Goal: Obtain resource: Download file/media

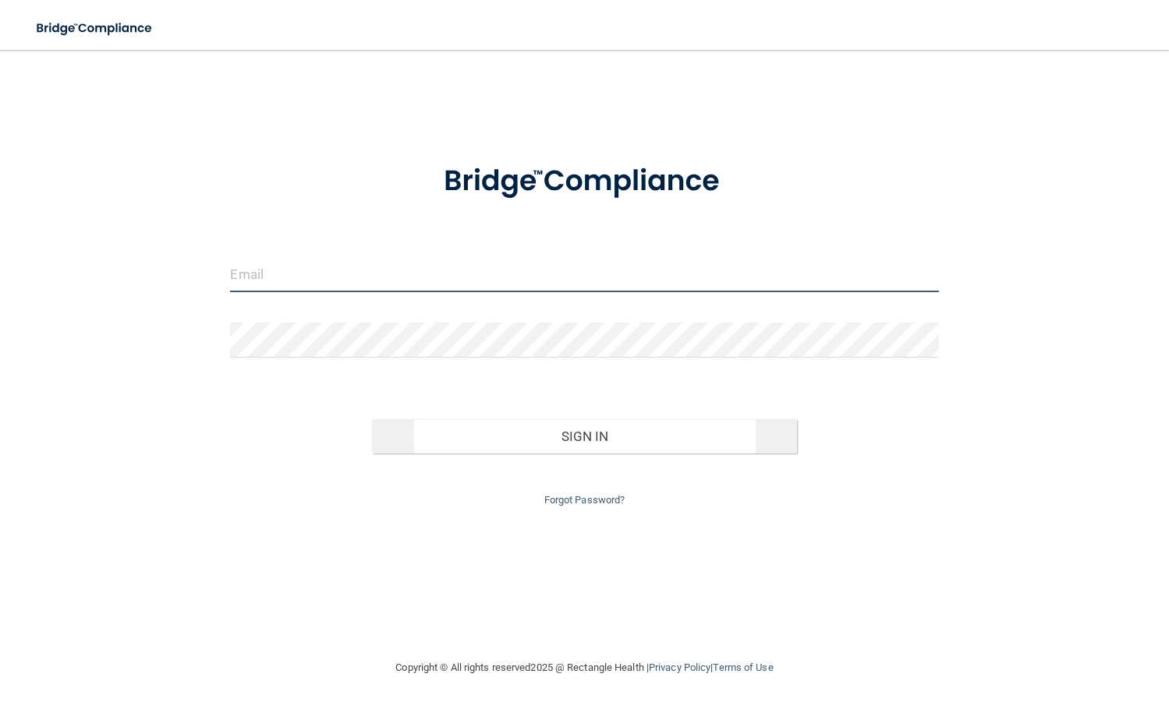
type input "[PERSON_NAME][EMAIL_ADDRESS][DOMAIN_NAME]"
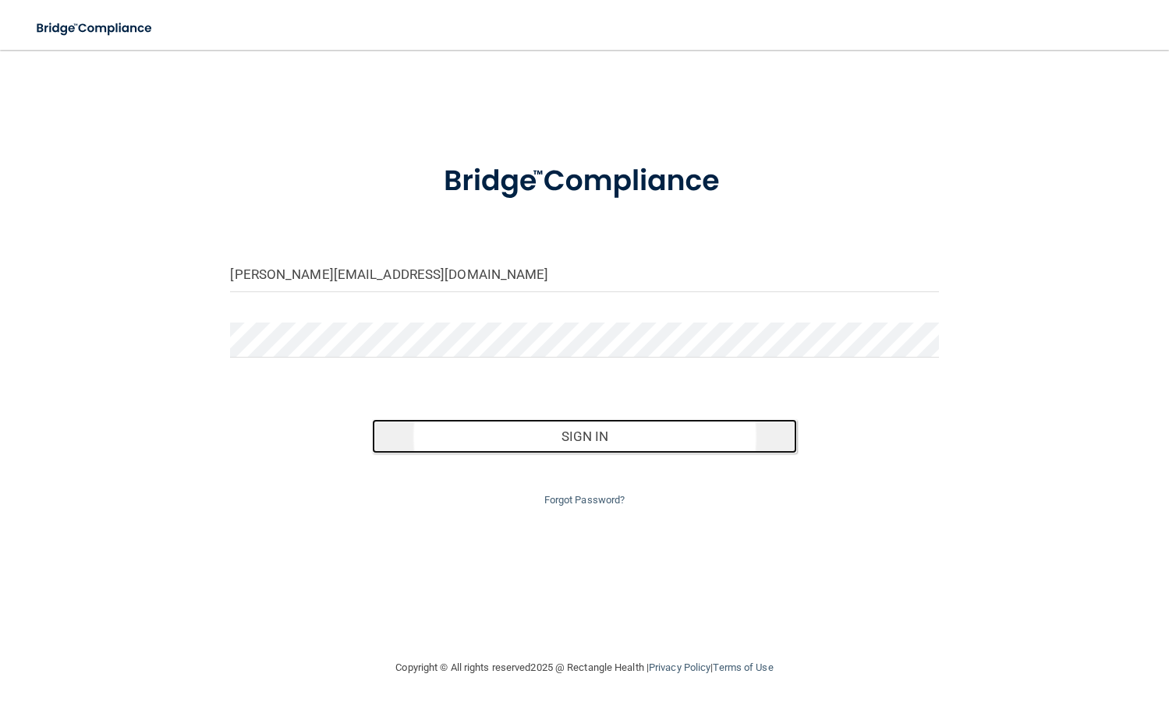
click at [456, 433] on button "Sign In" at bounding box center [584, 436] width 425 height 34
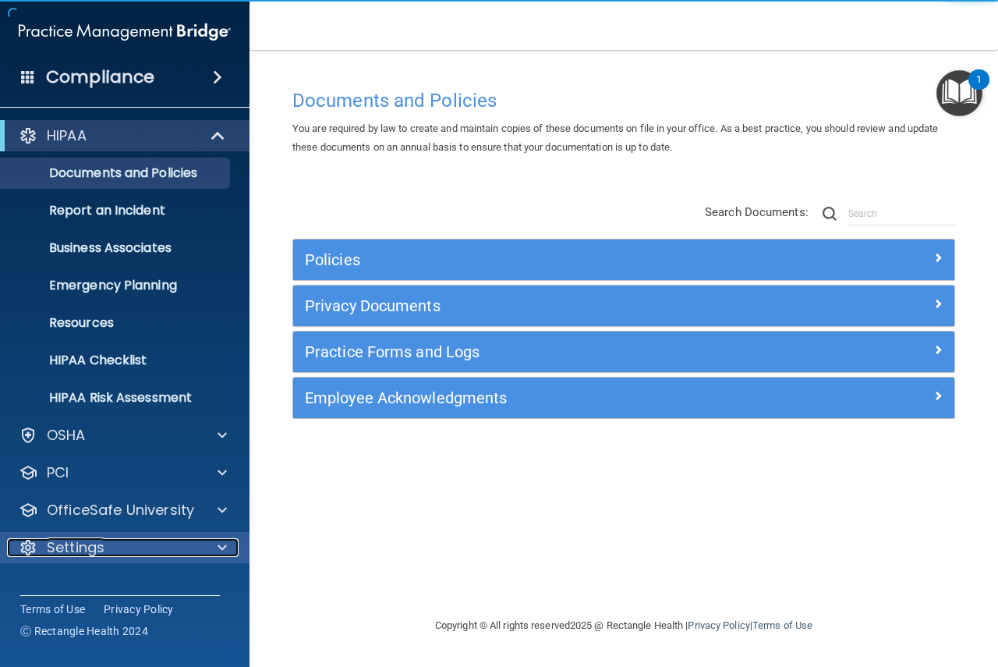
click at [165, 541] on div "Settings" at bounding box center [103, 547] width 193 height 19
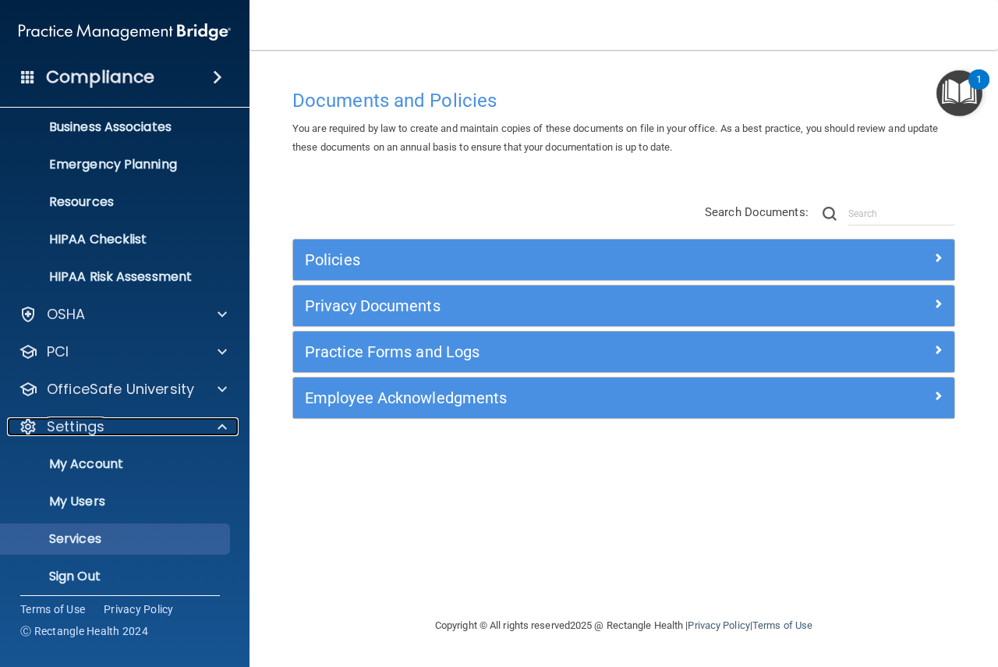
scroll to position [129, 0]
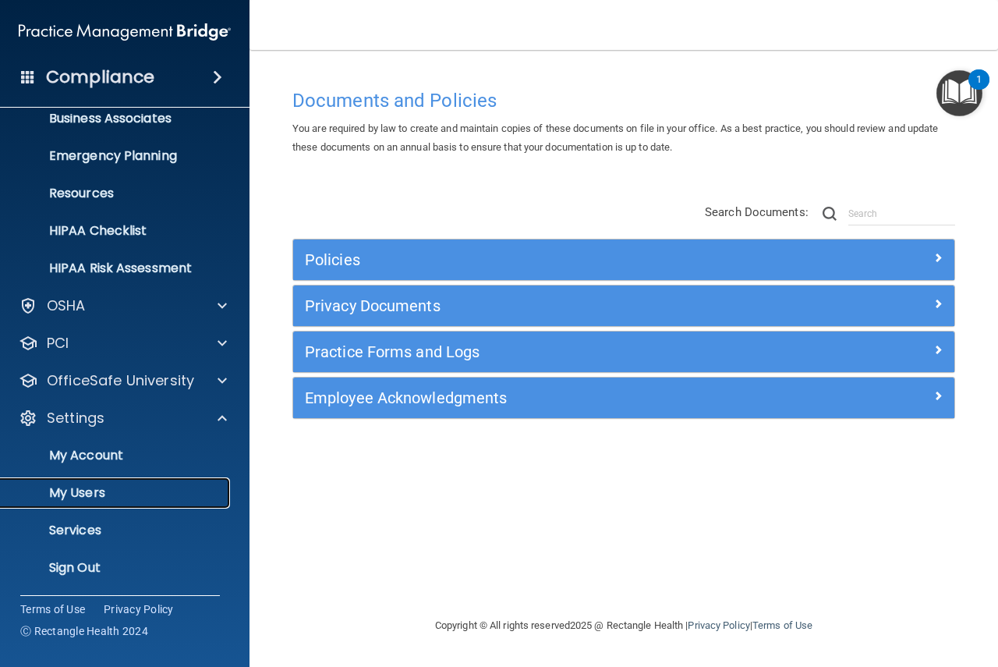
click at [98, 497] on p "My Users" at bounding box center [116, 493] width 213 height 16
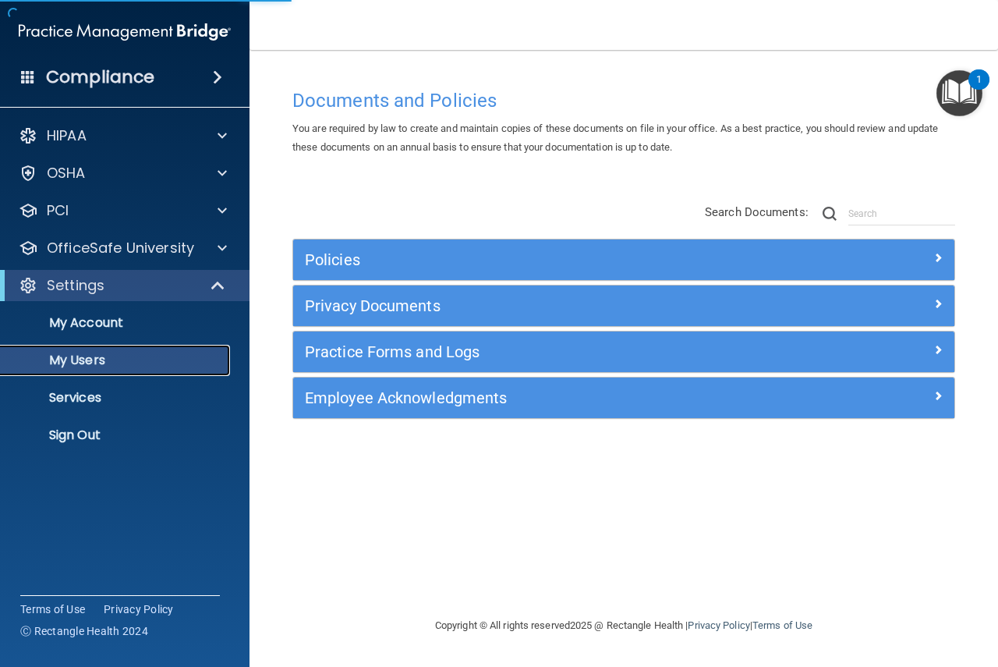
select select "20"
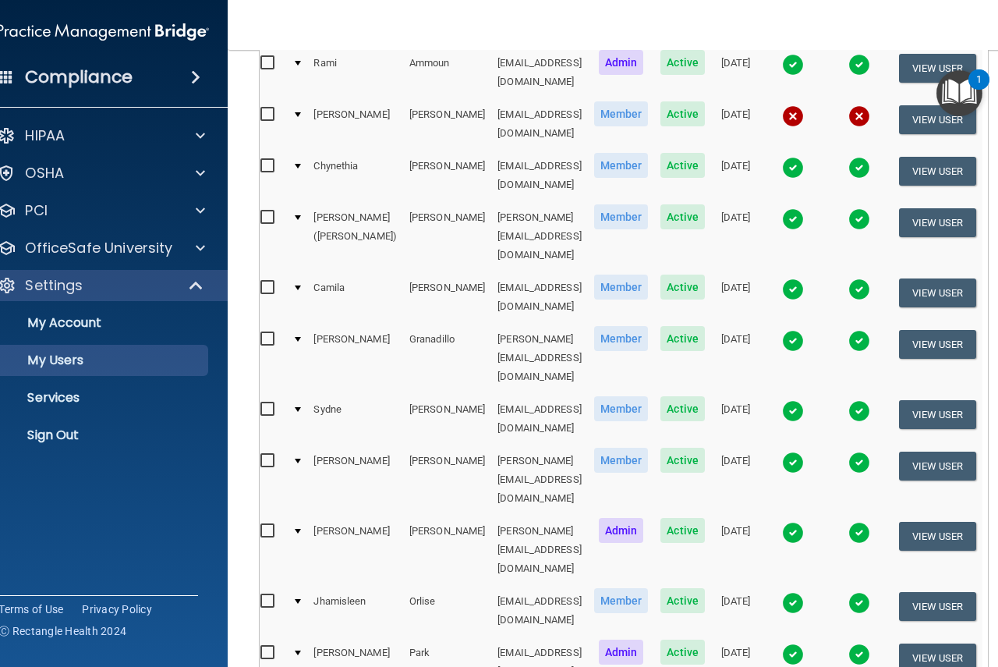
scroll to position [216, 0]
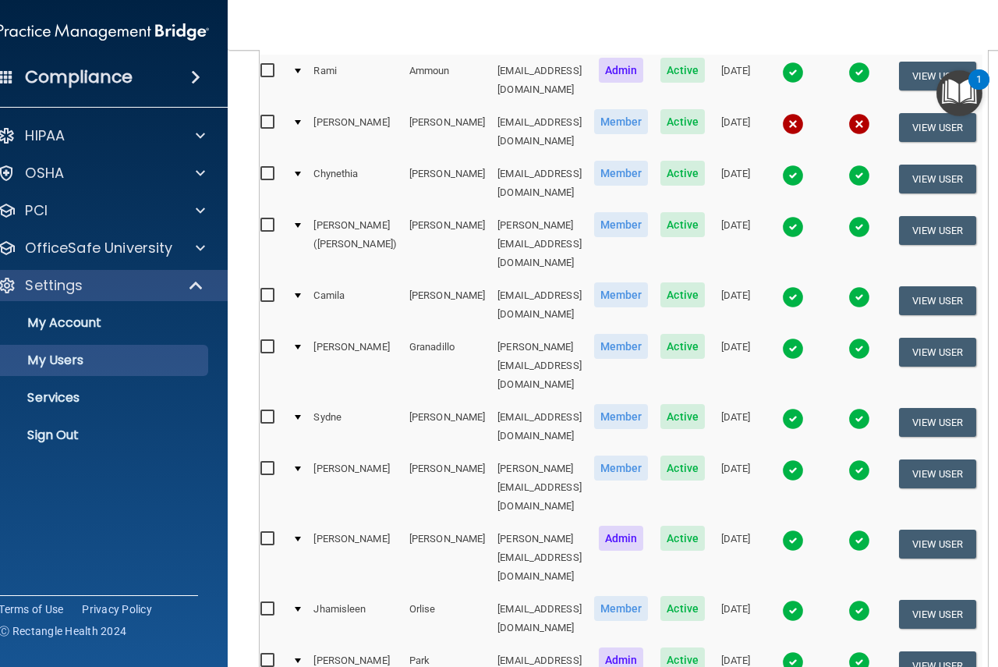
click at [804, 216] on img at bounding box center [793, 227] width 22 height 22
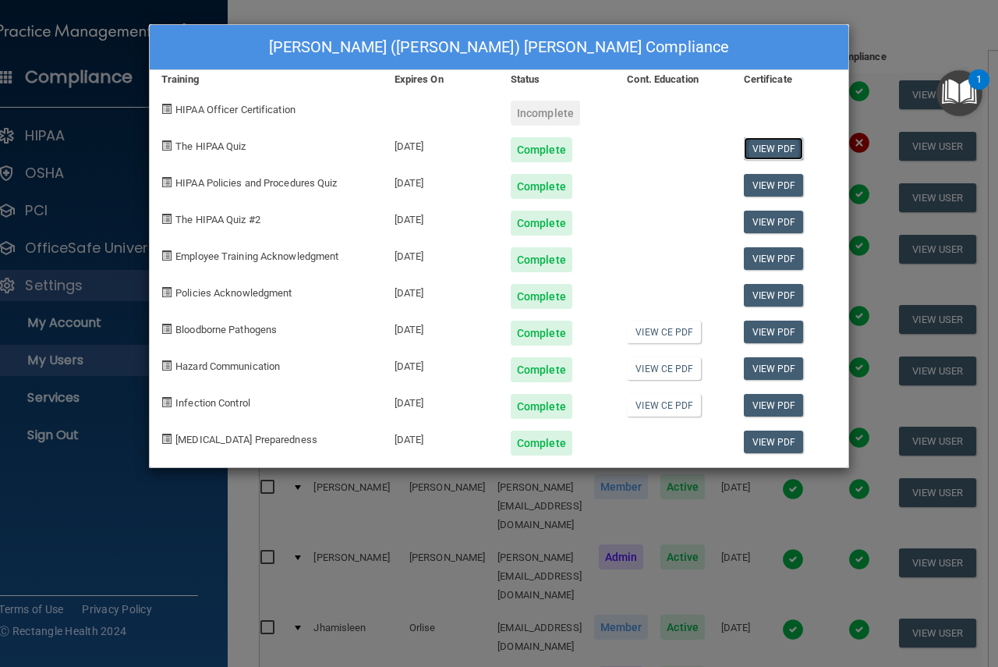
click at [757, 148] on link "View PDF" at bounding box center [774, 148] width 60 height 23
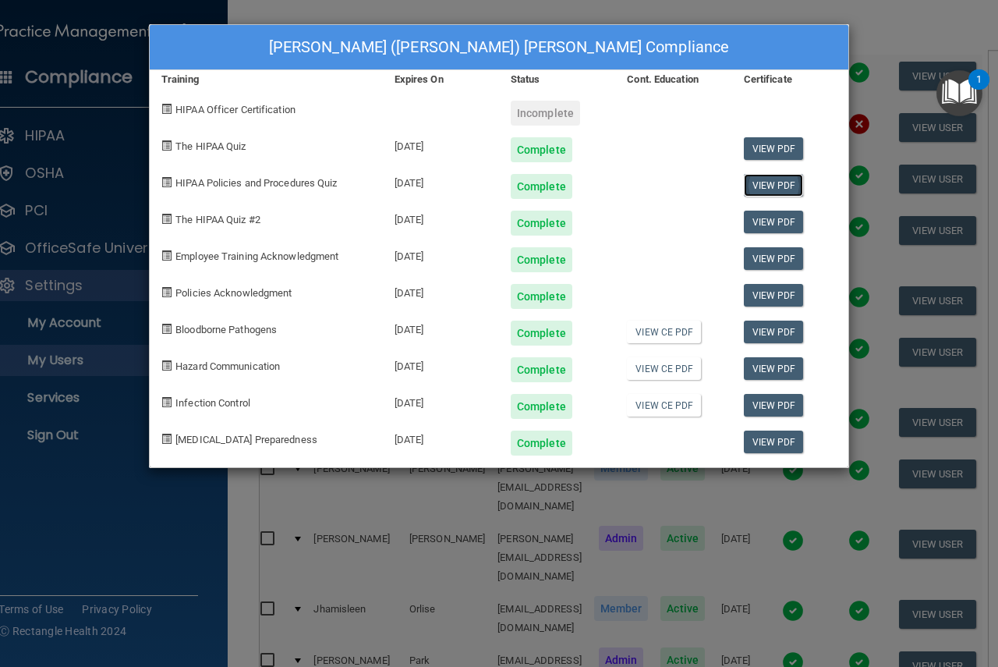
click at [762, 177] on link "View PDF" at bounding box center [774, 185] width 60 height 23
click at [773, 217] on link "View PDF" at bounding box center [774, 221] width 60 height 23
click at [755, 255] on link "View PDF" at bounding box center [774, 258] width 60 height 23
click at [769, 299] on link "View PDF" at bounding box center [774, 295] width 60 height 23
click at [777, 325] on link "View PDF" at bounding box center [774, 331] width 60 height 23
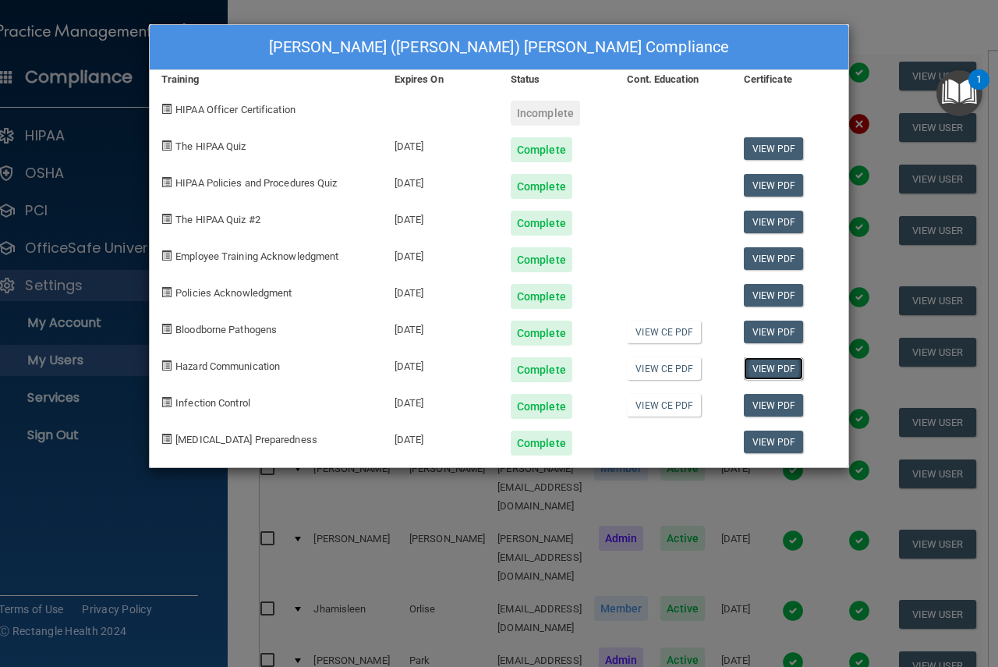
click at [764, 367] on link "View PDF" at bounding box center [774, 368] width 60 height 23
click at [776, 404] on link "View PDF" at bounding box center [774, 405] width 60 height 23
click at [778, 433] on link "View PDF" at bounding box center [774, 441] width 60 height 23
click at [915, 37] on div "[PERSON_NAME] ([PERSON_NAME]) [PERSON_NAME] Compliance Training Expires On Stat…" at bounding box center [499, 333] width 998 height 667
